Goal: Task Accomplishment & Management: Use online tool/utility

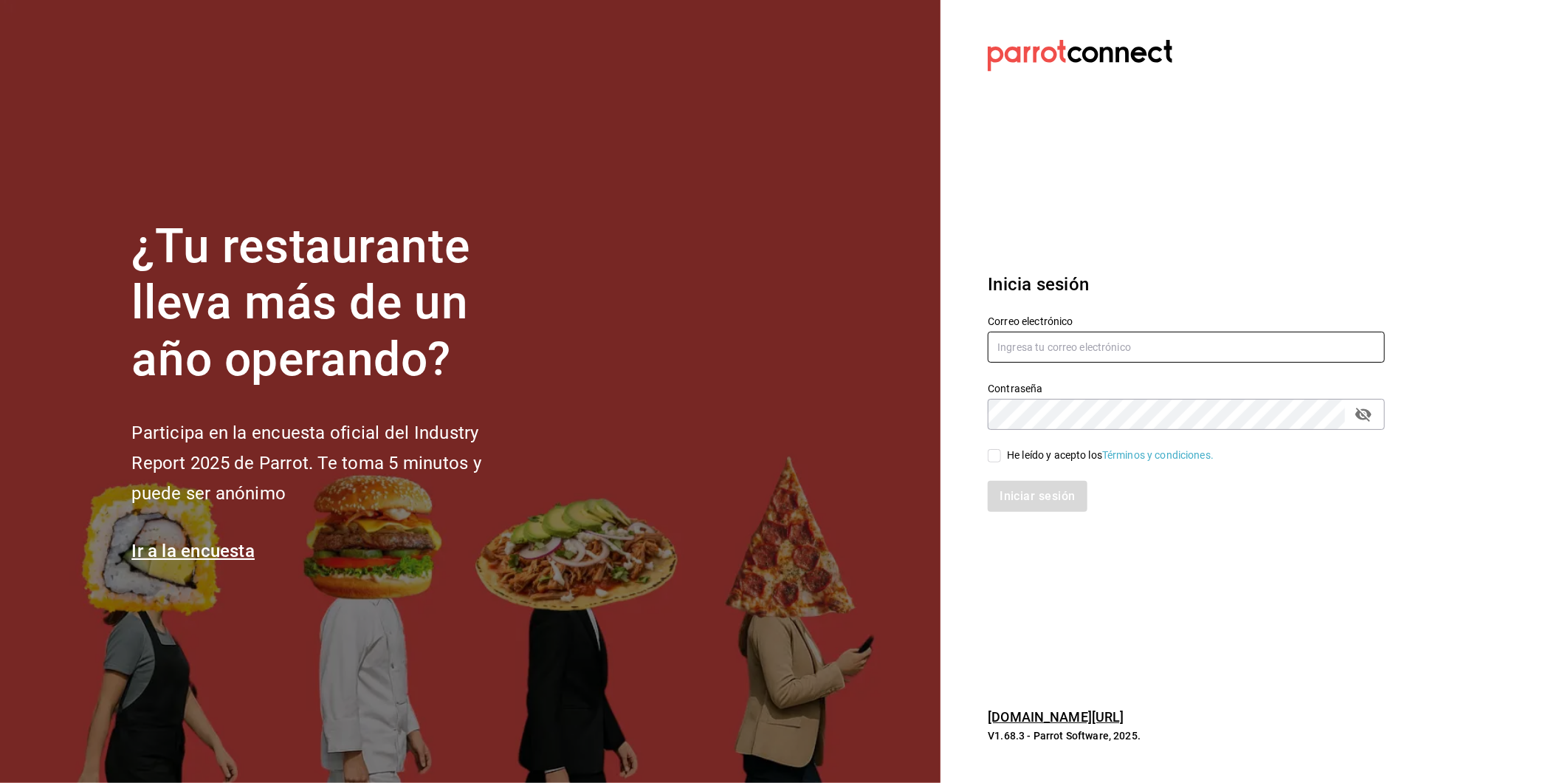
type input "[EMAIL_ADDRESS][DOMAIN_NAME]"
click at [999, 451] on input "He leído y acepto los Términos y condiciones." at bounding box center [995, 456] width 13 height 13
checkbox input "true"
click at [1023, 495] on button "Iniciar sesión" at bounding box center [1038, 496] width 100 height 31
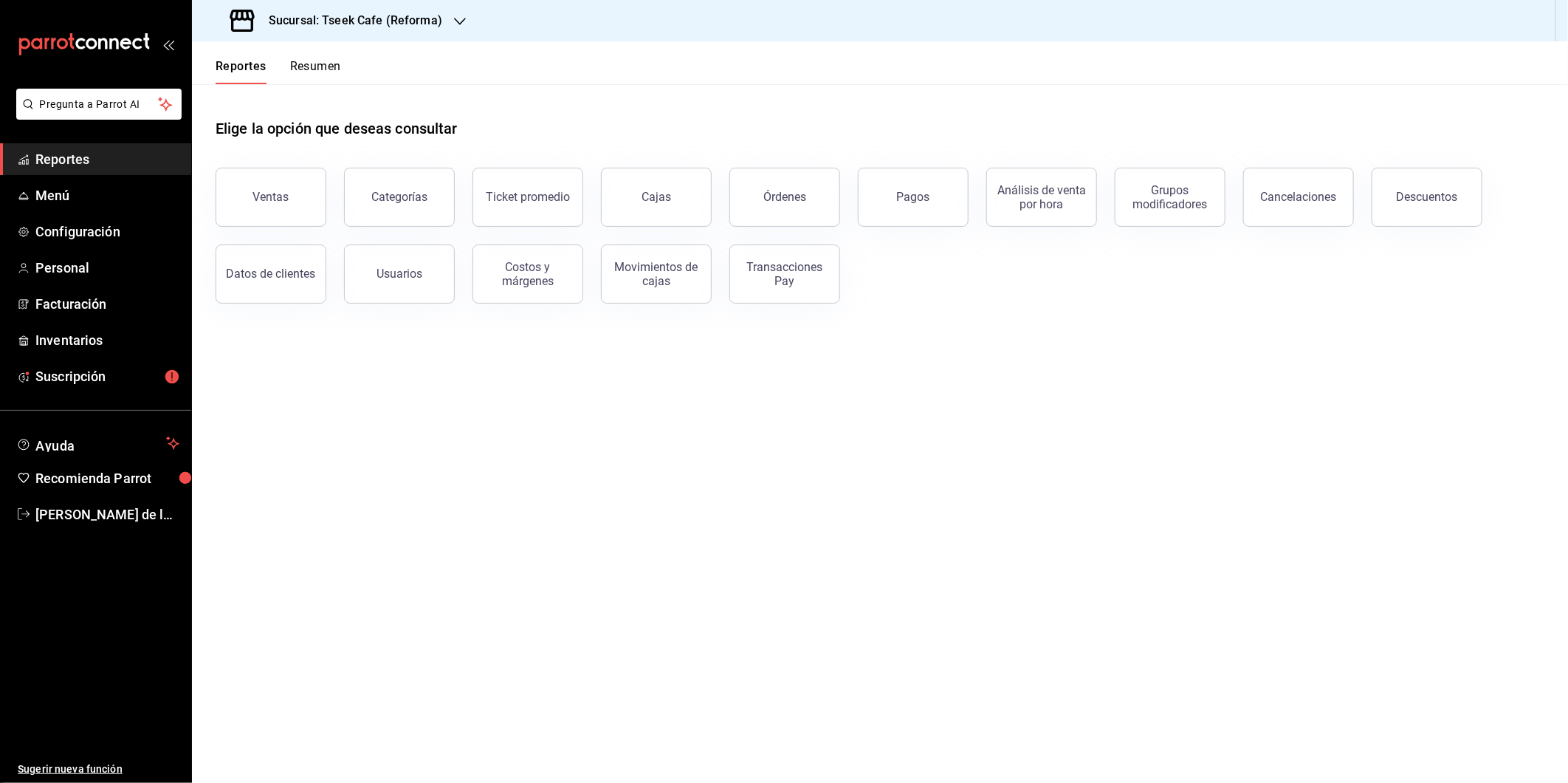
click at [397, 20] on h3 "Sucursal: Tseek Cafe (Reforma)" at bounding box center [350, 20] width 185 height 18
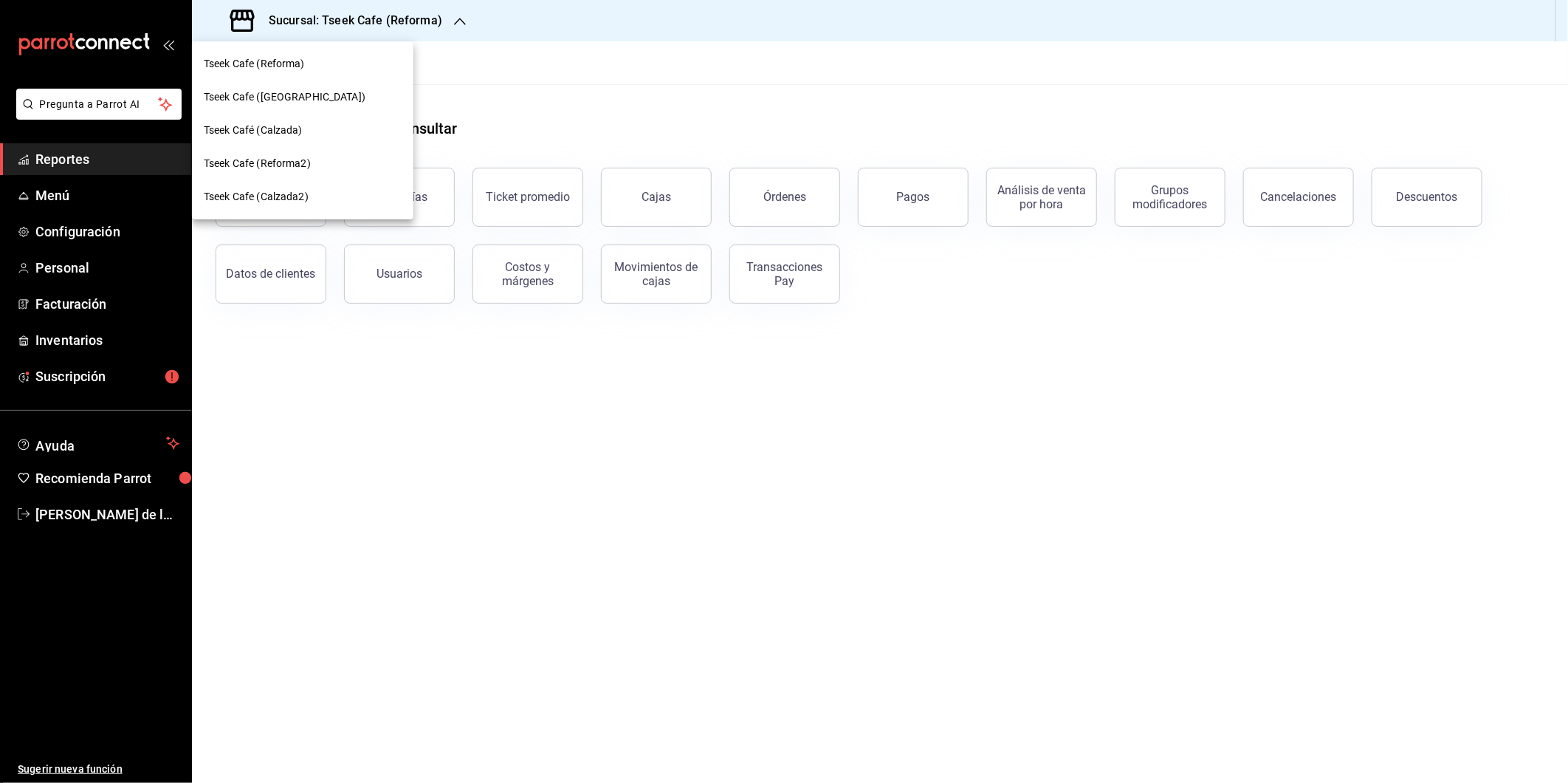
click at [333, 91] on div "Tseek Cafe ([GEOGRAPHIC_DATA])" at bounding box center [302, 97] width 198 height 15
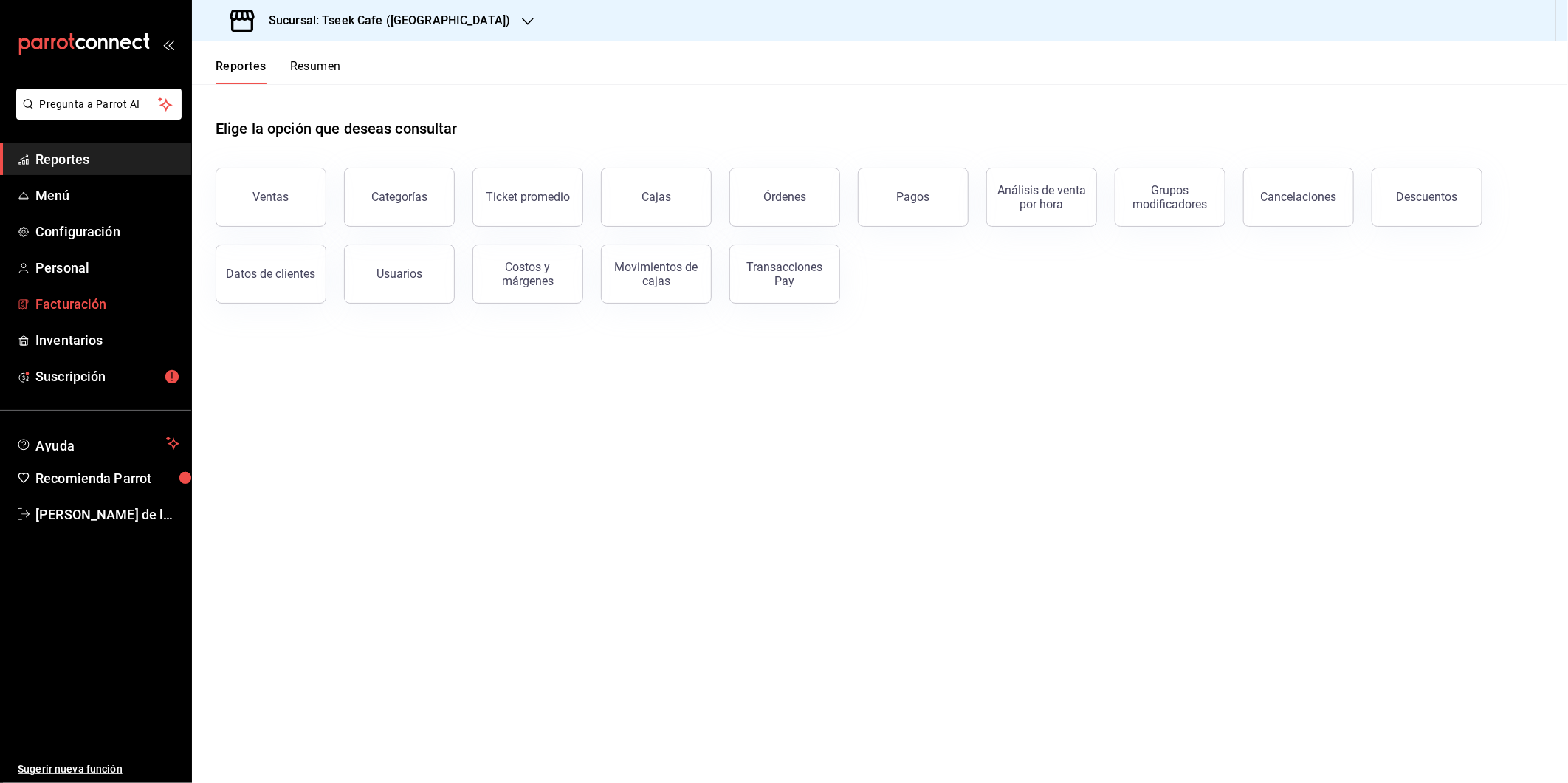
click at [144, 298] on span "Facturación" at bounding box center [107, 304] width 144 height 20
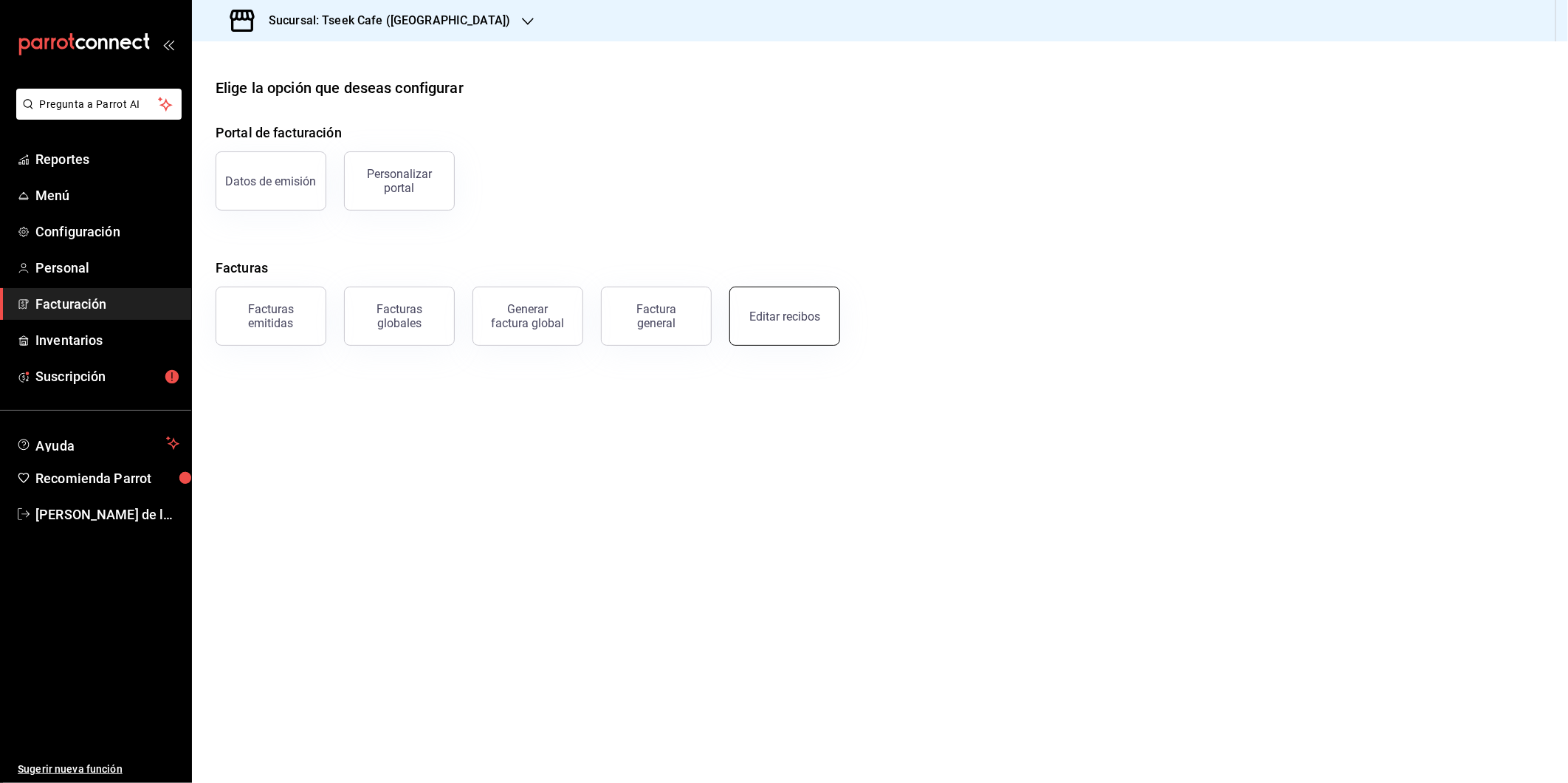
click at [780, 307] on button "Editar recibos" at bounding box center [784, 316] width 111 height 59
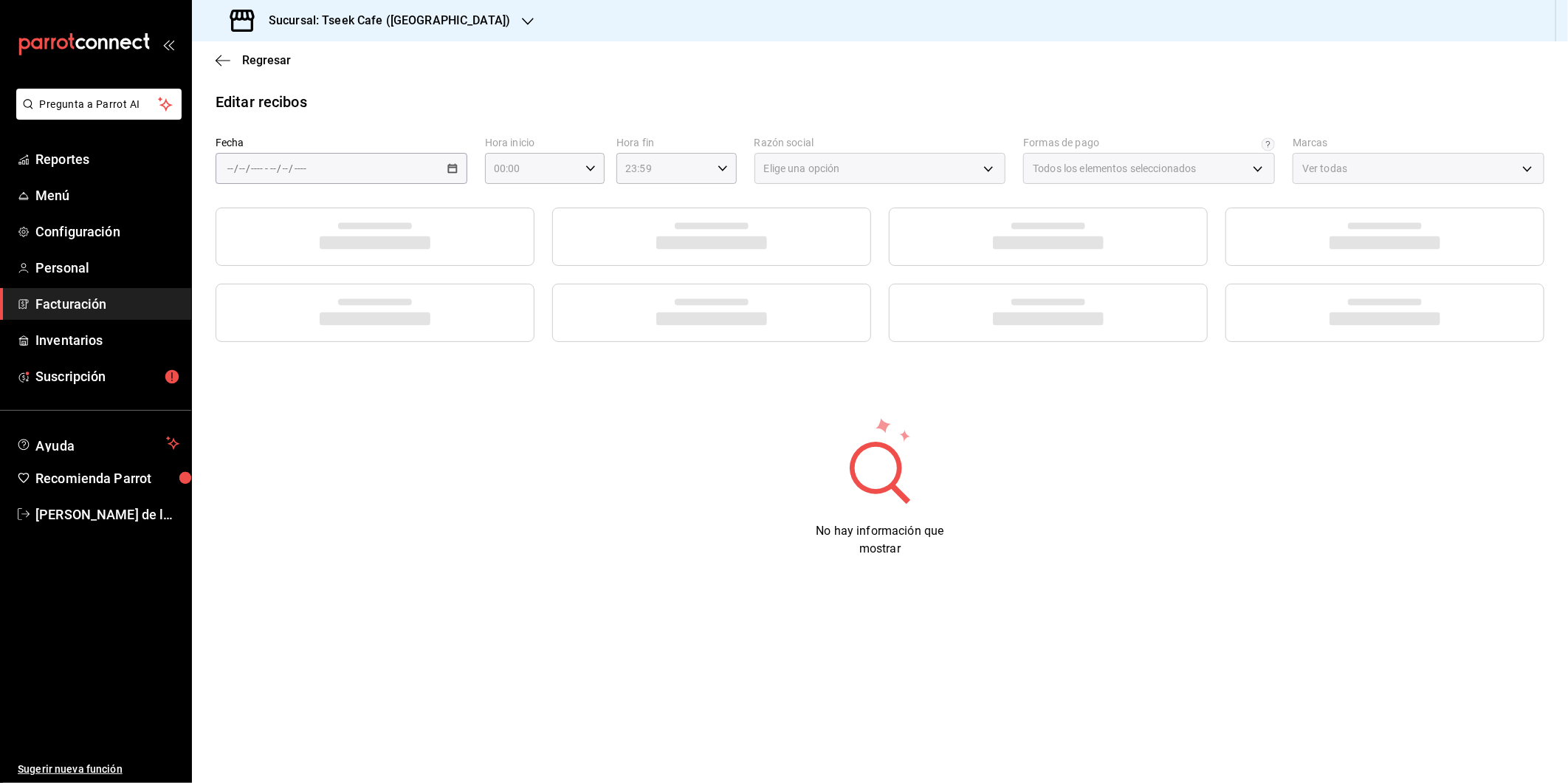
type input "a6c94f89-2ed6-46a1-82bd-92c01fab0e94"
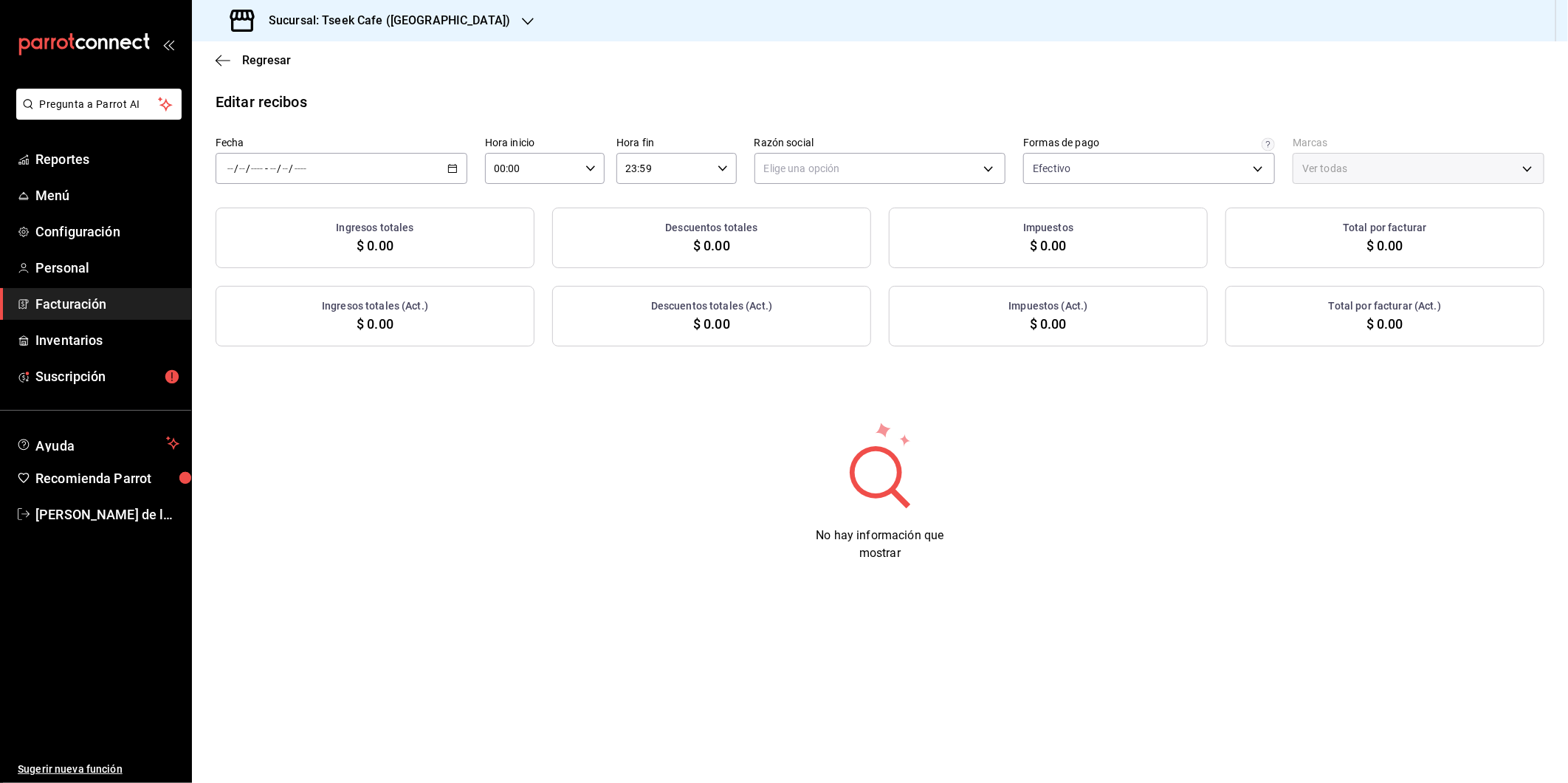
click at [1394, 700] on main "Regresar Editar recibos Fecha / / - / / Hora inicio 00:00 Hora inicio Hora fin …" at bounding box center [880, 412] width 1376 height 742
click at [1518, 632] on main "Regresar Editar recibos Fecha / / - / / Hora inicio 00:00 Hora inicio Hora fin …" at bounding box center [880, 412] width 1376 height 742
click at [1148, 406] on div "Editar recibos Fecha / / - / / Hora inicio 00:00 Hora inicio Hora fin 23:59 Hor…" at bounding box center [880, 338] width 1376 height 495
click at [327, 181] on div "/ / - / /" at bounding box center [341, 168] width 251 height 31
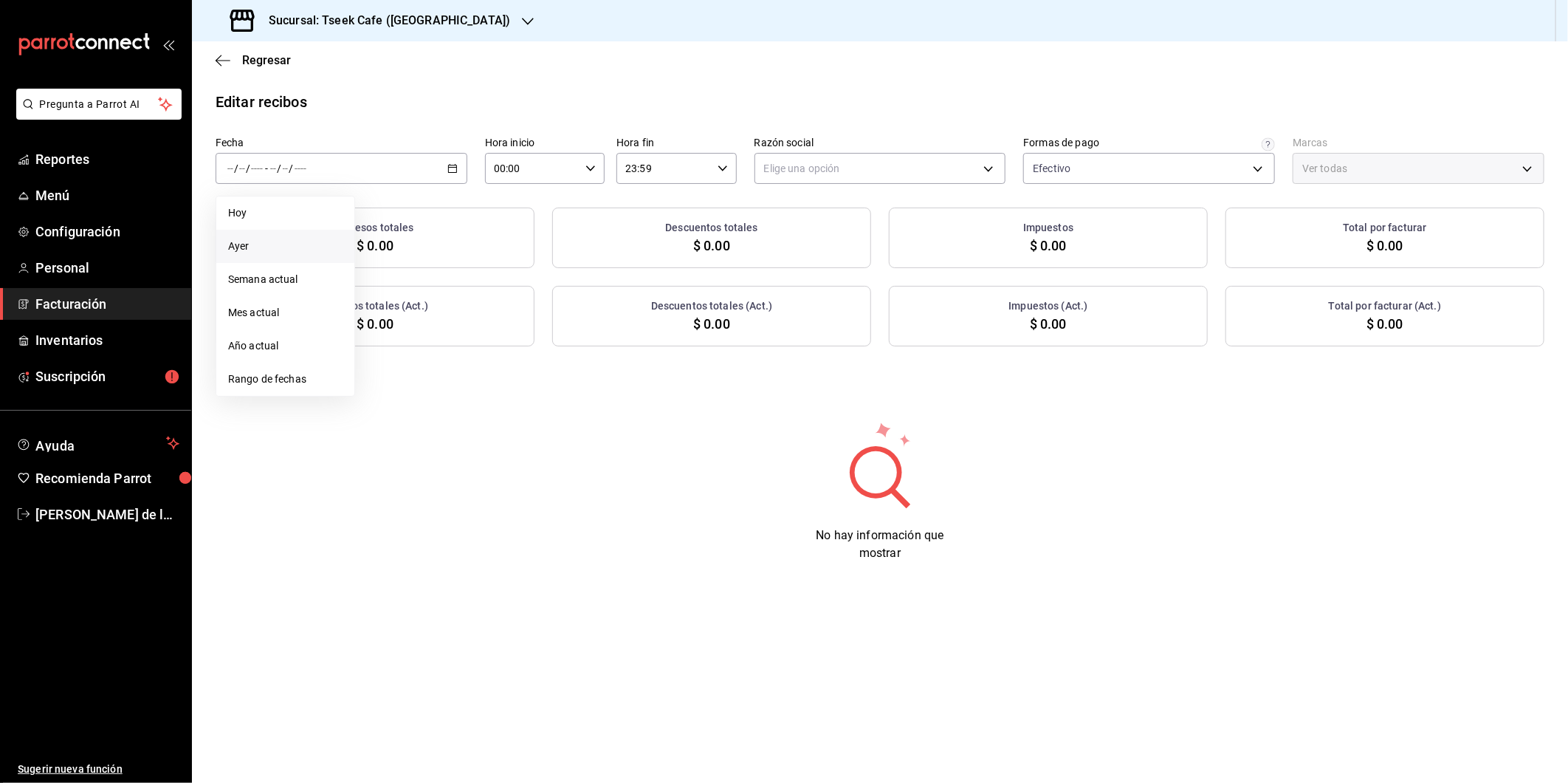
click at [268, 252] on span "Ayer" at bounding box center [286, 247] width 115 height 15
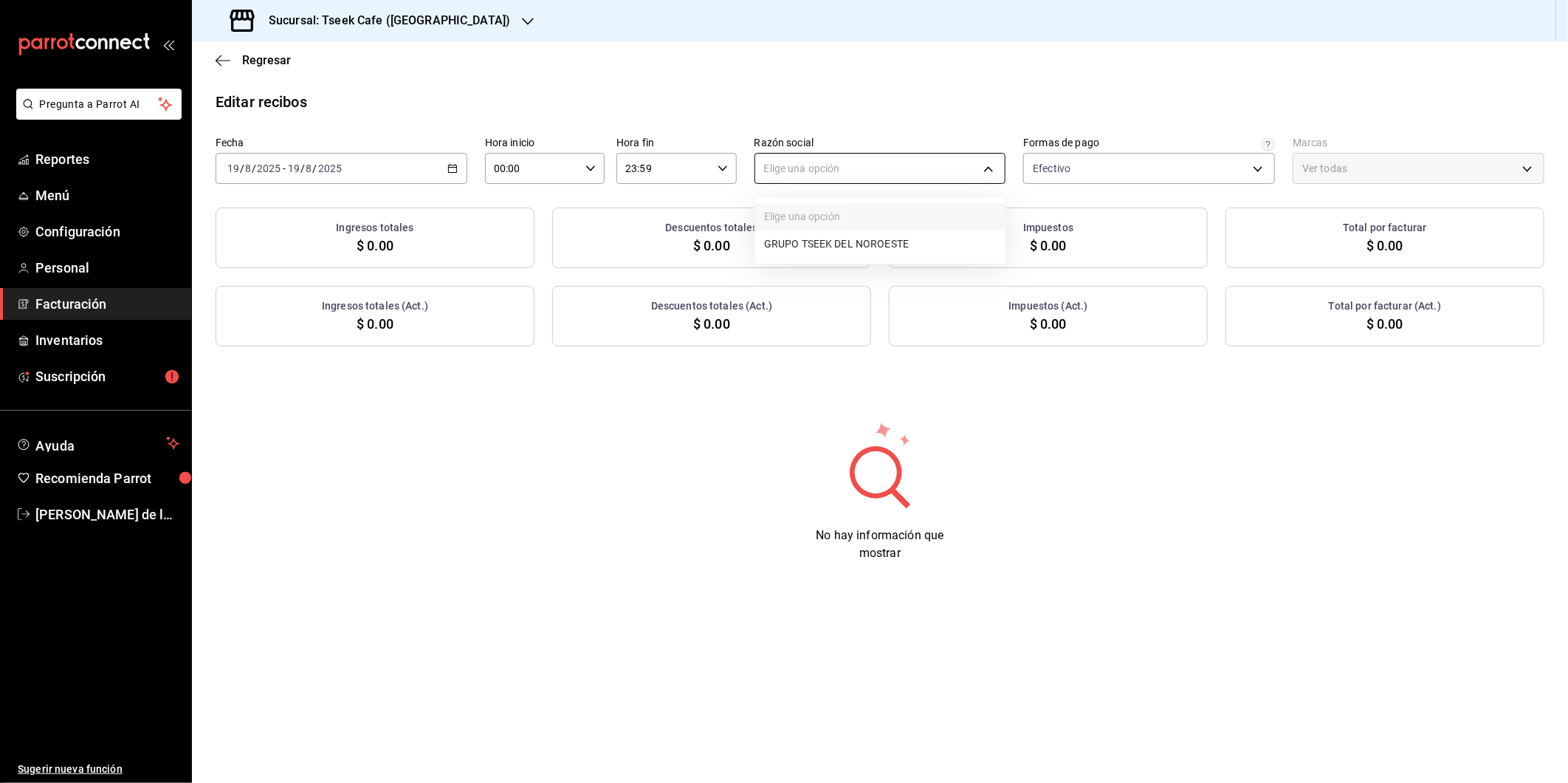
click at [830, 170] on body "Pregunta a Parrot AI Reportes Menú Configuración Personal Facturación Inventari…" at bounding box center [784, 391] width 1568 height 783
click at [803, 248] on li "GRUPO TSEEK DEL NOROESTE" at bounding box center [880, 244] width 250 height 28
type input "6eca467f-372b-4b56-9453-53fa34339664"
type input "e48aee5e-83eb-415e-8277-edc072ba9fa6"
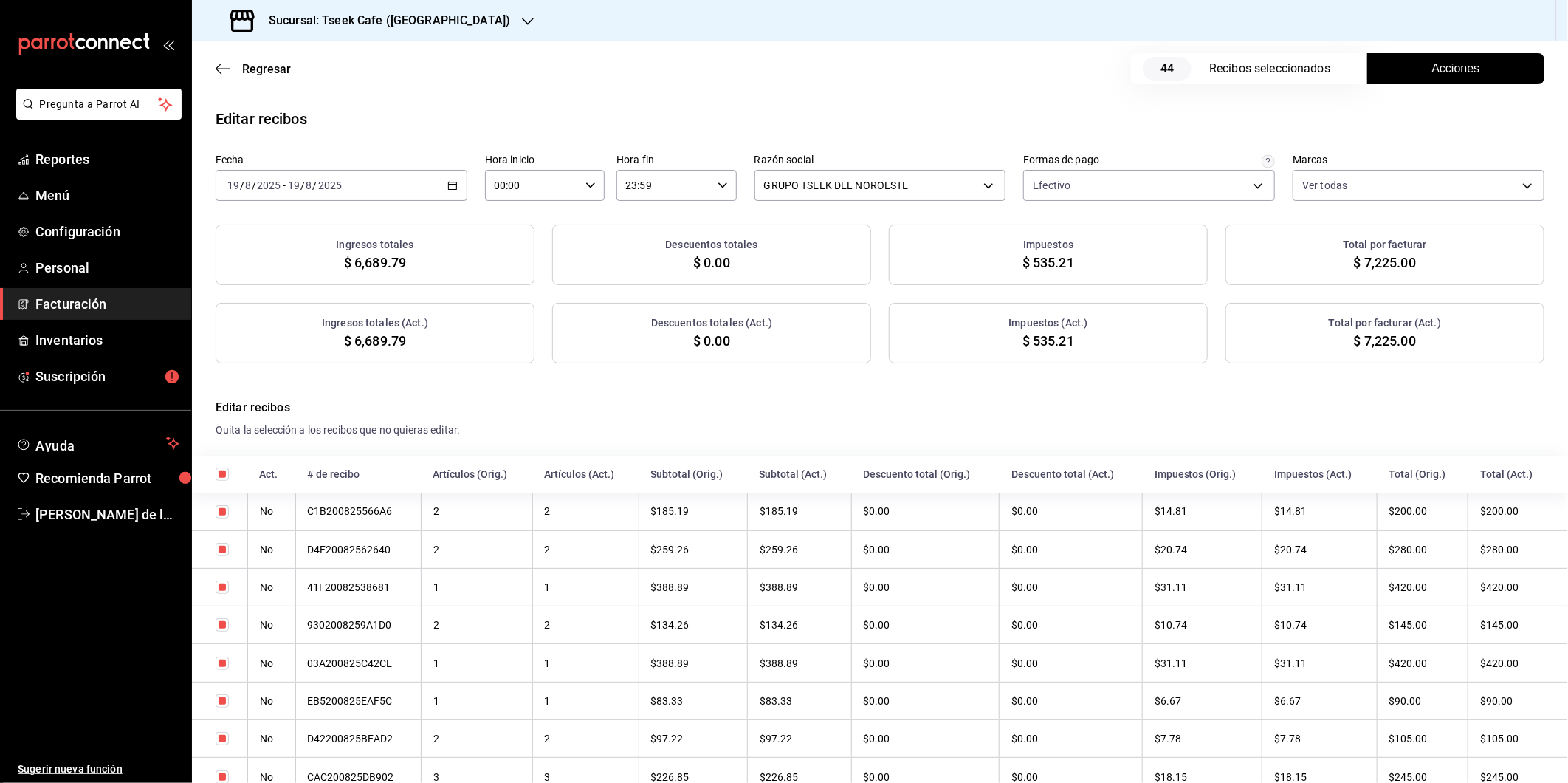
click at [1468, 70] on button "Acciones" at bounding box center [1455, 69] width 177 height 31
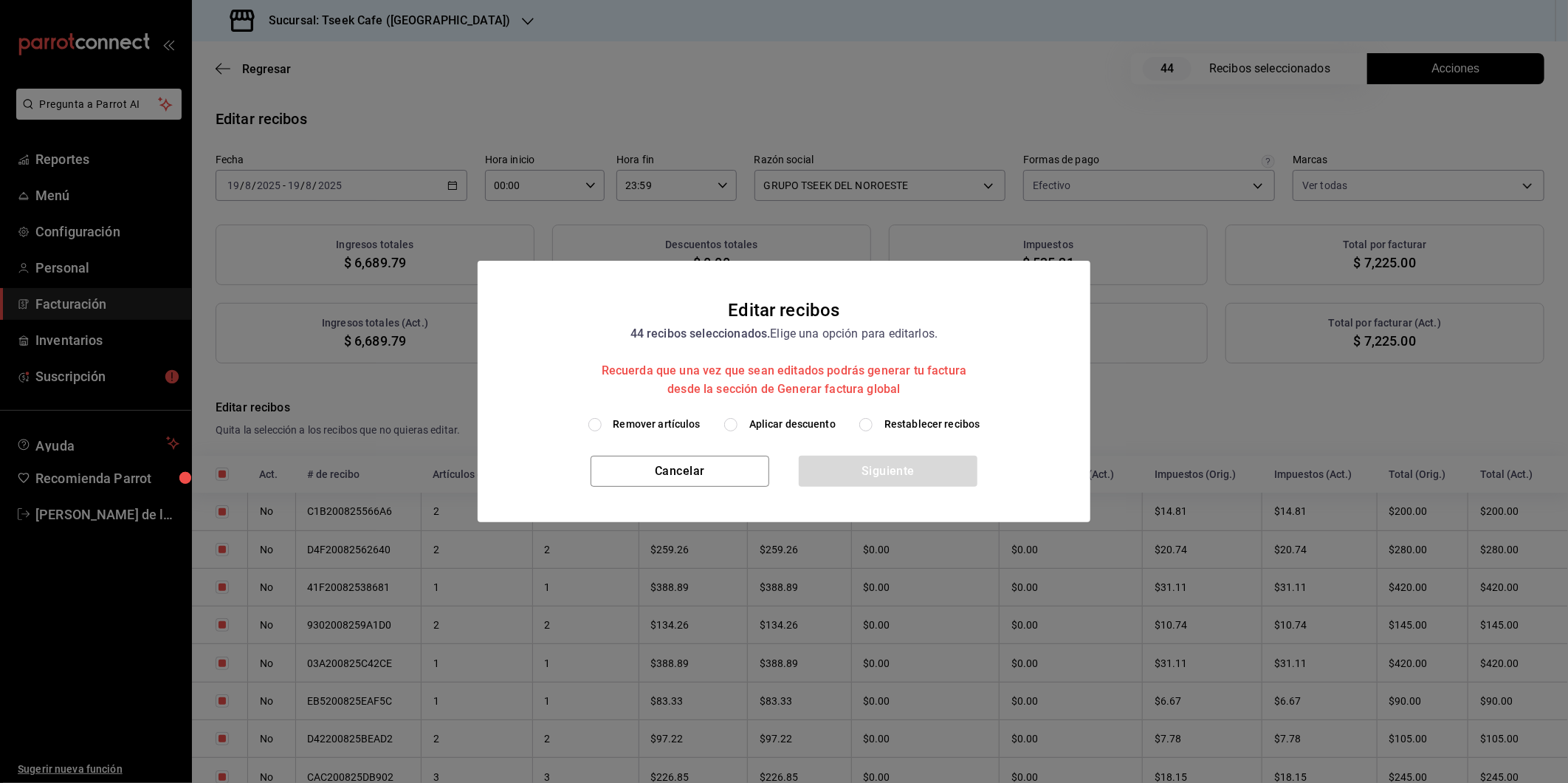
click at [829, 415] on h2 "Editar recibos 44 recibos seleccionados. Elige una opción para editarlos. Recue…" at bounding box center [784, 338] width 612 height 156
click at [820, 421] on span "Aplicar descuento" at bounding box center [792, 424] width 86 height 15
click at [738, 421] on input "Aplicar descuento" at bounding box center [731, 424] width 13 height 13
radio input "true"
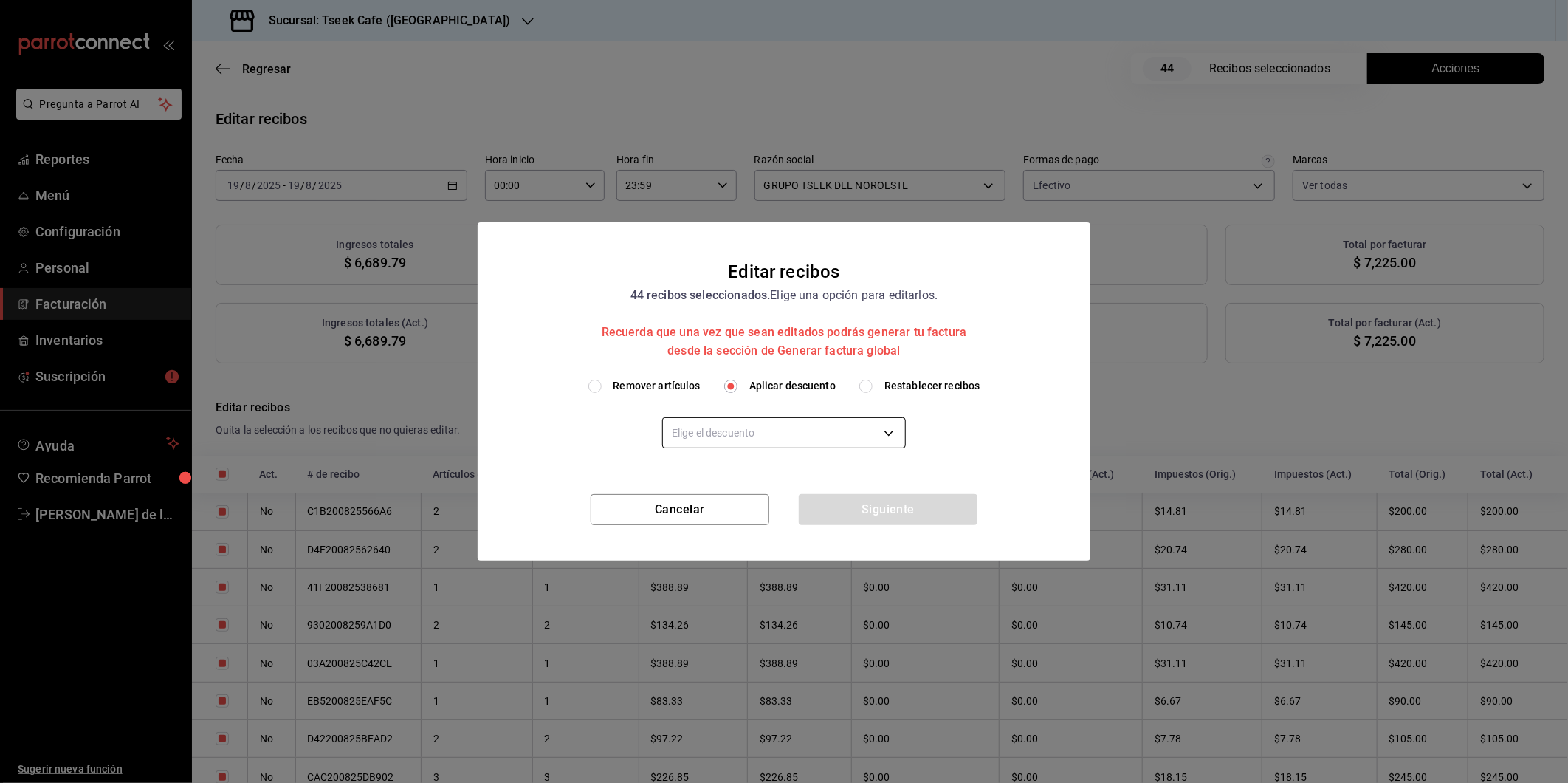
click at [731, 426] on body "Pregunta a Parrot AI Reportes Menú Configuración Personal Facturación Inventari…" at bounding box center [784, 391] width 1568 height 783
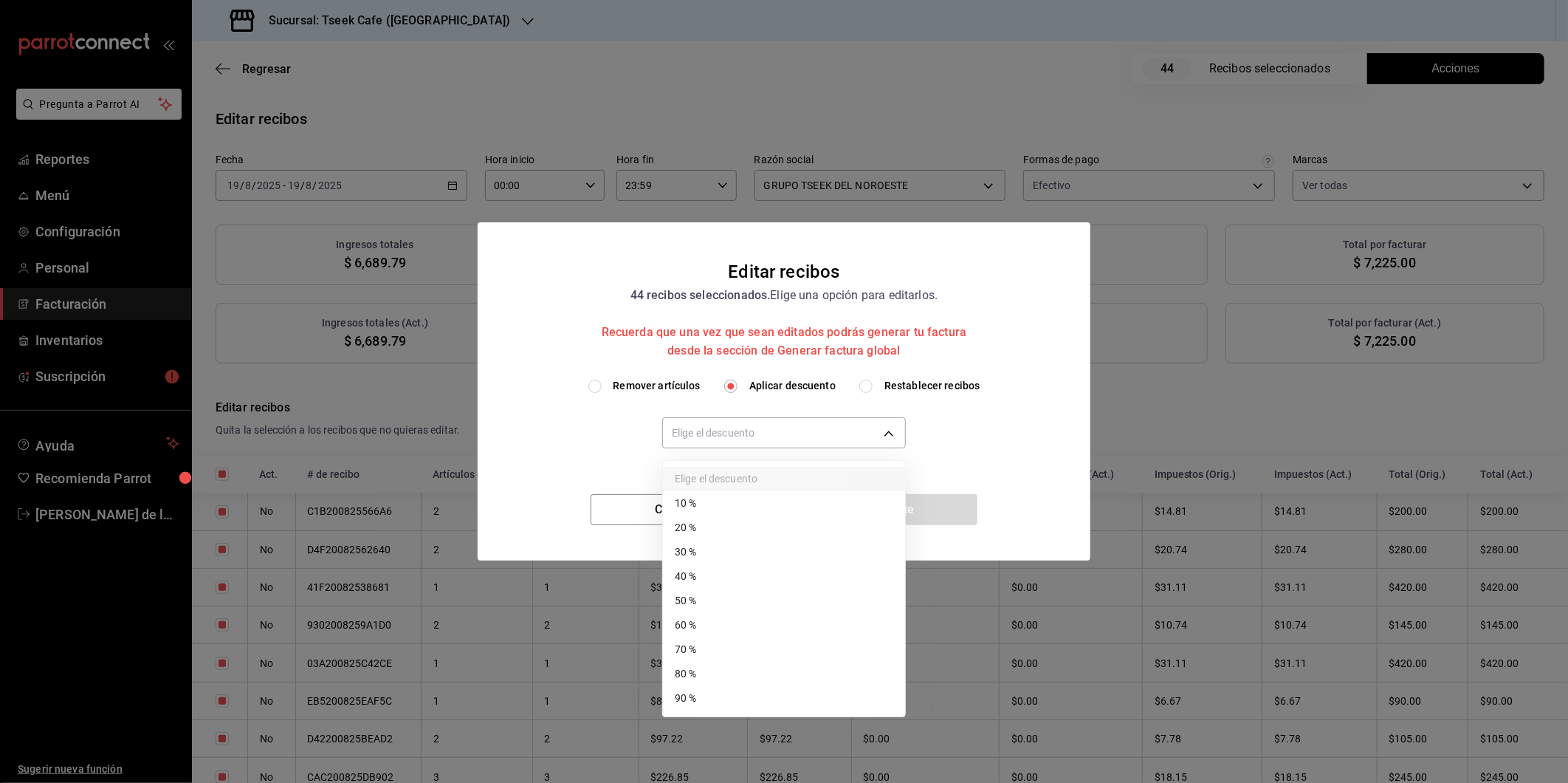
click at [718, 581] on li "40 %" at bounding box center [784, 576] width 242 height 24
type input "40"
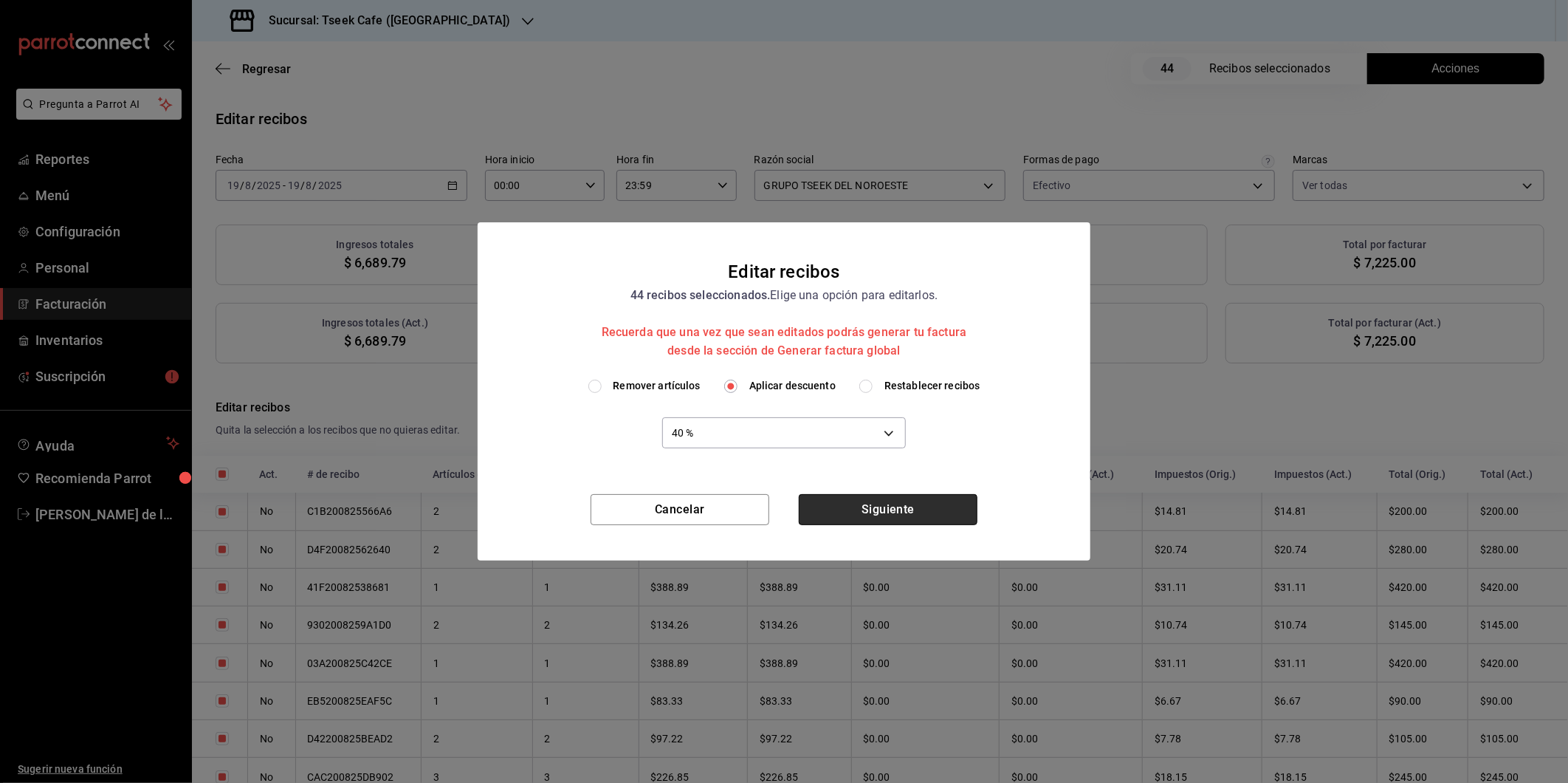
click at [869, 511] on button "Siguiente" at bounding box center [888, 510] width 179 height 31
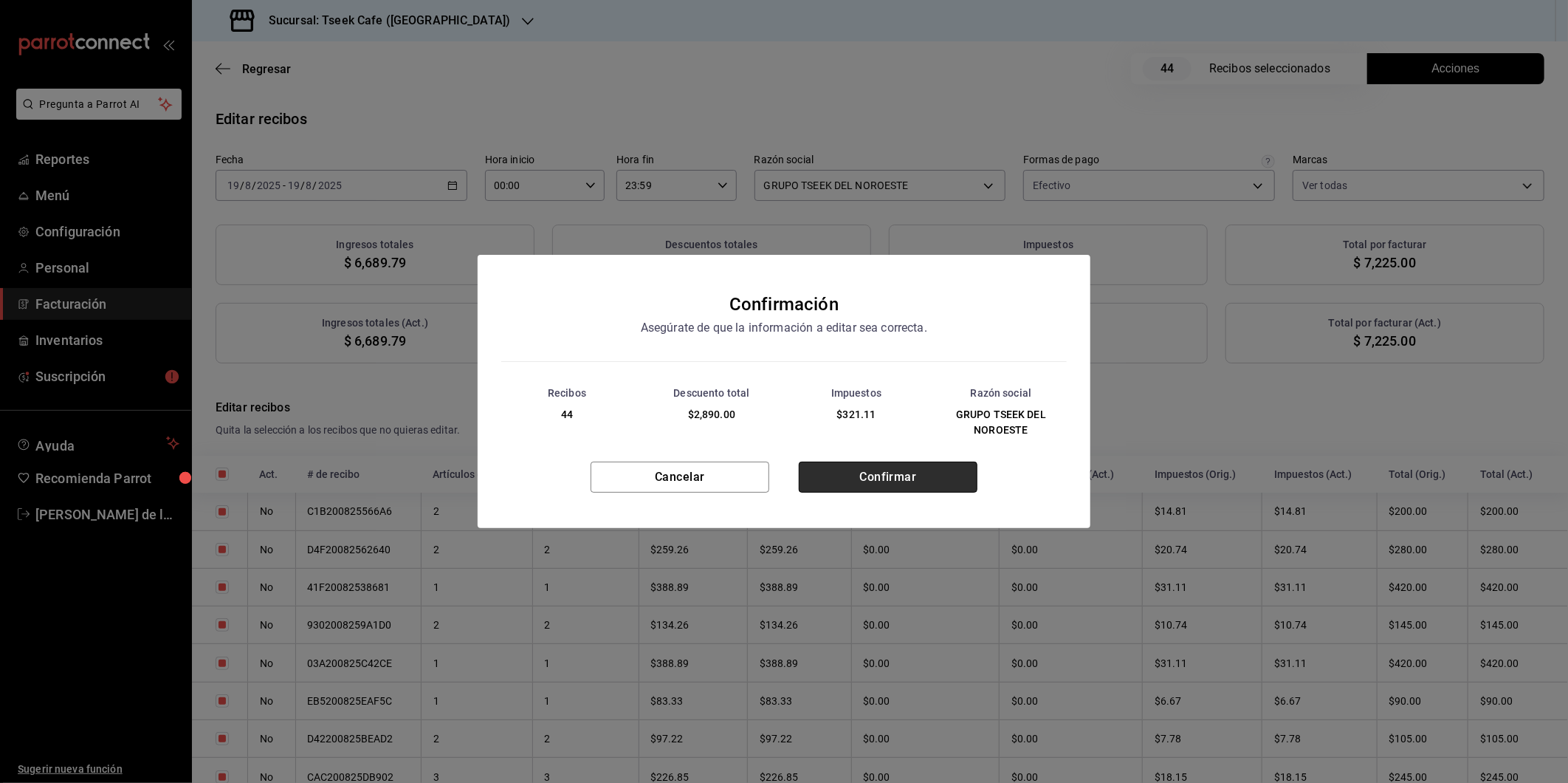
click at [885, 463] on button "Confirmar" at bounding box center [888, 477] width 179 height 31
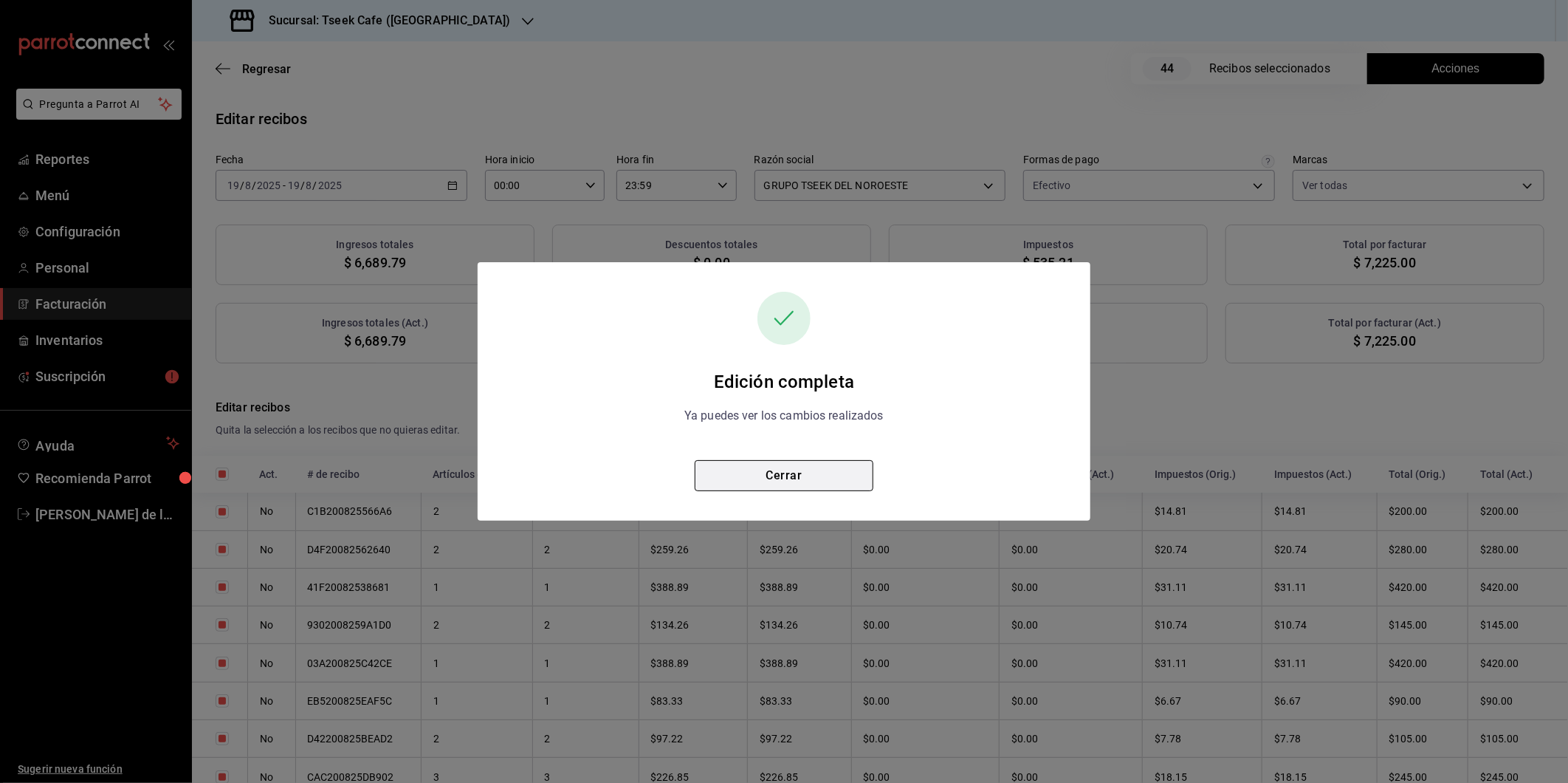
click at [836, 483] on button "Cerrar" at bounding box center [784, 475] width 179 height 31
